Goal: Task Accomplishment & Management: Complete application form

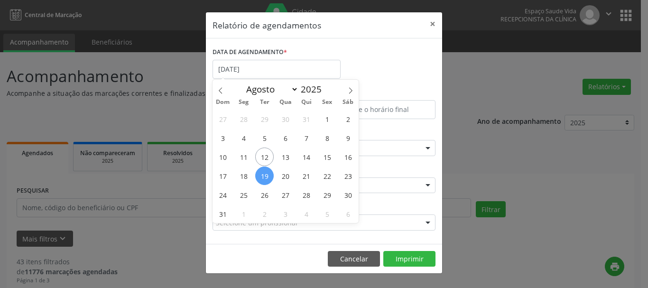
select select "7"
click at [390, 129] on div "ESPECIALIDADE Cardiologia Todas as especialidades Alergologia Angiologia Arritm…" at bounding box center [324, 144] width 228 height 37
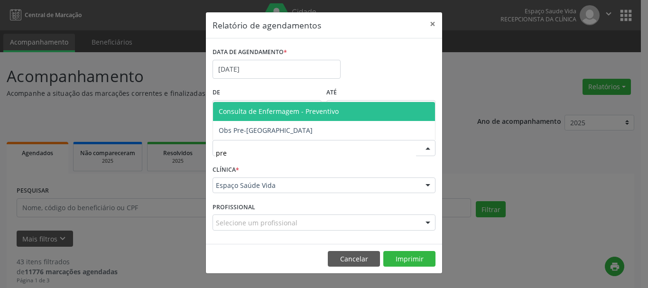
click at [235, 106] on span "Consulta de Enfermagem - Preventivo" at bounding box center [324, 111] width 222 height 19
type input "pre"
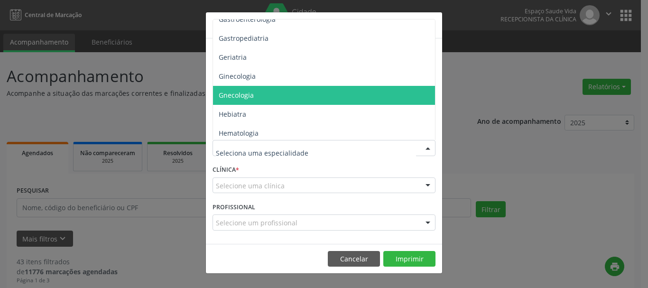
scroll to position [664, 0]
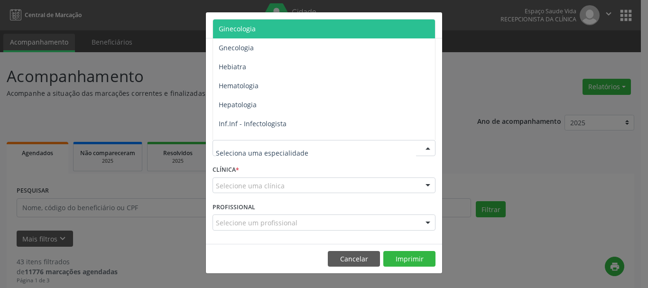
click at [242, 26] on span "Ginecologia" at bounding box center [237, 28] width 37 height 9
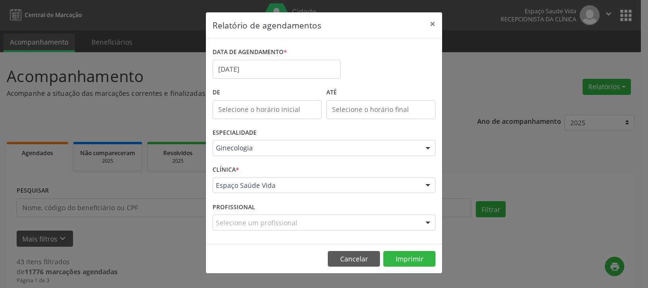
click at [252, 57] on label "DATA DE AGENDAMENTO *" at bounding box center [249, 52] width 74 height 15
click at [251, 65] on input "[DATE]" at bounding box center [276, 69] width 128 height 19
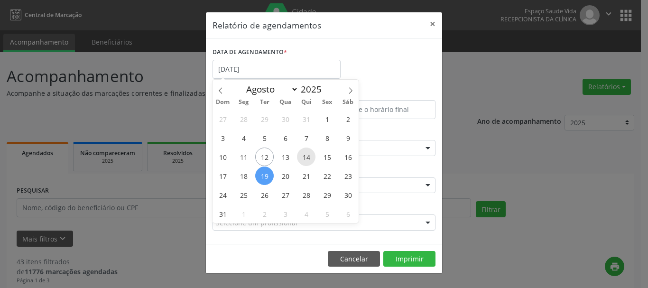
click at [305, 158] on span "14" at bounding box center [306, 156] width 18 height 18
type input "[DATE]"
click at [305, 158] on span "14" at bounding box center [306, 156] width 18 height 18
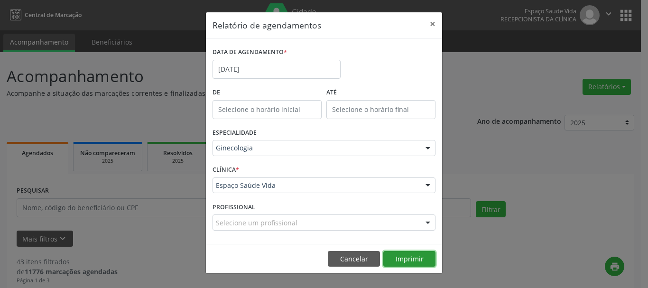
click at [407, 252] on button "Imprimir" at bounding box center [409, 259] width 52 height 16
